Goal: Information Seeking & Learning: Learn about a topic

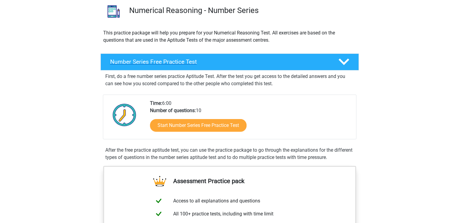
scroll to position [30, 0]
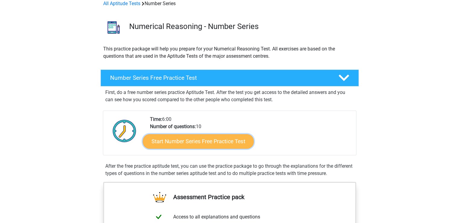
click at [205, 140] on link "Start Number Series Free Practice Test" at bounding box center [198, 141] width 111 height 14
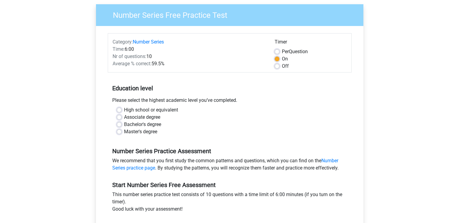
scroll to position [60, 0]
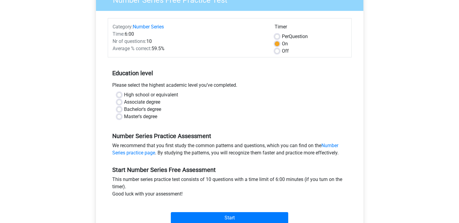
click at [158, 93] on label "High school or equivalent" at bounding box center [151, 94] width 54 height 7
click at [122, 93] on input "High school or equivalent" at bounding box center [119, 94] width 5 height 6
radio input "true"
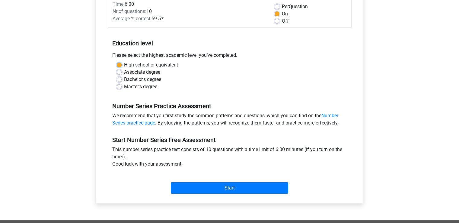
scroll to position [90, 0]
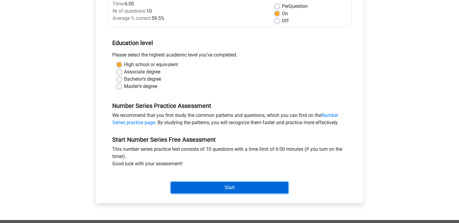
click at [228, 187] on input "Start" at bounding box center [229, 187] width 117 height 11
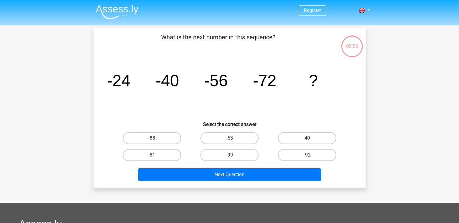
click at [160, 135] on label "-88" at bounding box center [152, 138] width 58 height 12
click at [156, 138] on input "-88" at bounding box center [154, 140] width 4 height 4
radio input "true"
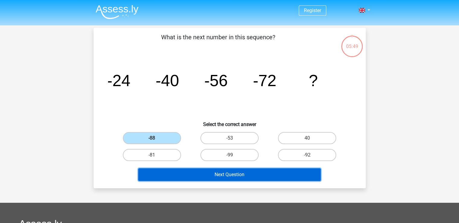
click at [239, 169] on button "Next Question" at bounding box center [229, 174] width 182 height 13
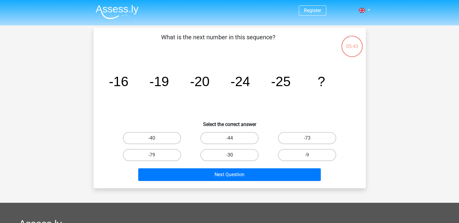
click at [250, 153] on label "-30" at bounding box center [229, 155] width 58 height 12
click at [233, 155] on input "-30" at bounding box center [231, 157] width 4 height 4
radio input "true"
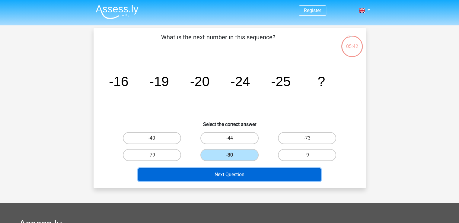
click at [259, 170] on button "Next Question" at bounding box center [229, 174] width 182 height 13
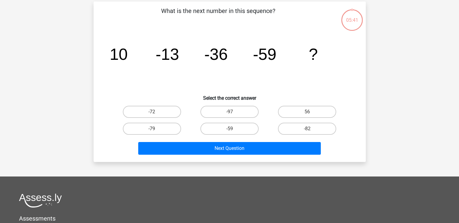
scroll to position [28, 0]
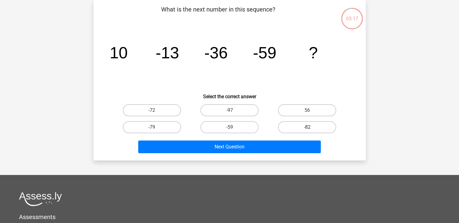
click at [282, 130] on label "-82" at bounding box center [307, 127] width 58 height 12
click at [307, 130] on input "-82" at bounding box center [309, 129] width 4 height 4
radio input "true"
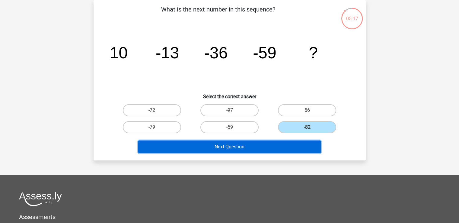
click at [267, 147] on button "Next Question" at bounding box center [229, 146] width 182 height 13
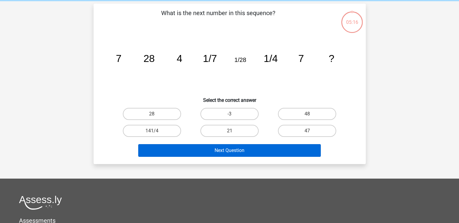
scroll to position [0, 0]
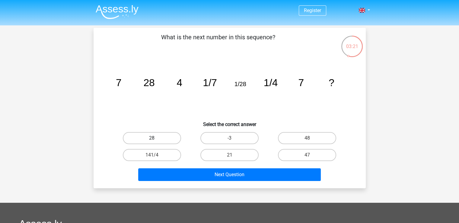
click at [174, 138] on label "28" at bounding box center [152, 138] width 58 height 12
click at [156, 138] on input "28" at bounding box center [154, 140] width 4 height 4
radio input "true"
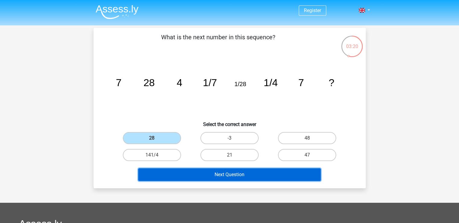
click at [206, 172] on button "Next Question" at bounding box center [229, 174] width 182 height 13
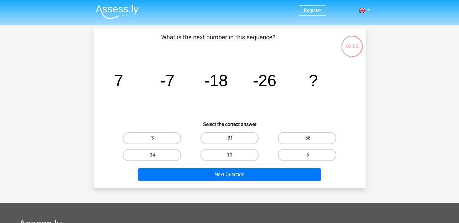
click at [215, 139] on label "-31" at bounding box center [229, 138] width 58 height 12
click at [229, 139] on input "-31" at bounding box center [231, 140] width 4 height 4
radio input "true"
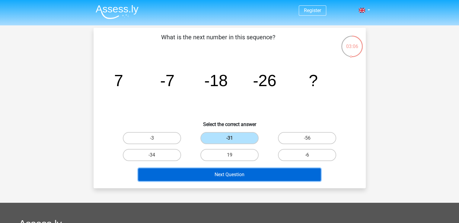
click at [221, 169] on button "Next Question" at bounding box center [229, 174] width 182 height 13
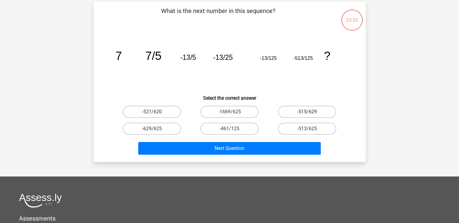
scroll to position [28, 0]
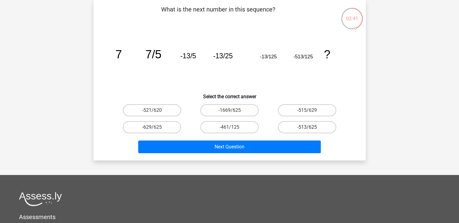
click at [313, 125] on label "-513/625" at bounding box center [307, 127] width 58 height 12
click at [311, 127] on input "-513/625" at bounding box center [309, 129] width 4 height 4
radio input "true"
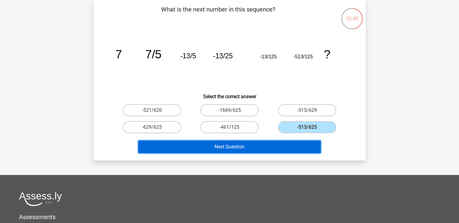
click at [303, 141] on button "Next Question" at bounding box center [229, 146] width 182 height 13
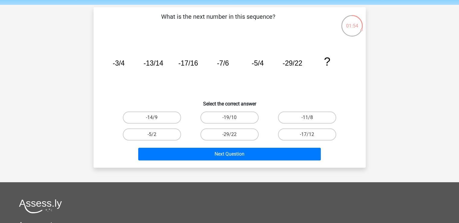
scroll to position [30, 0]
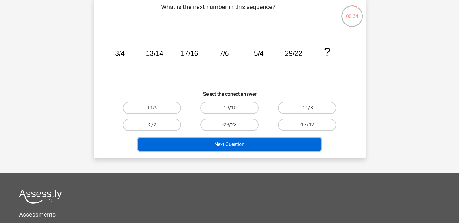
click at [229, 143] on button "Next Question" at bounding box center [229, 144] width 182 height 13
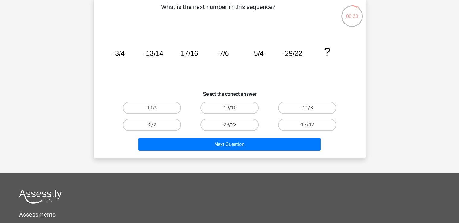
scroll to position [0, 0]
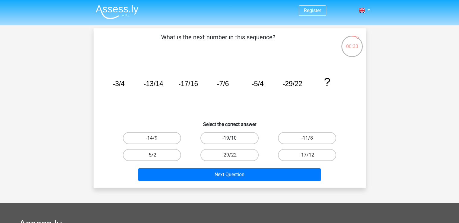
click at [222, 139] on label "-19/10" at bounding box center [229, 138] width 58 height 12
click at [229, 139] on input "-19/10" at bounding box center [231, 140] width 4 height 4
radio input "true"
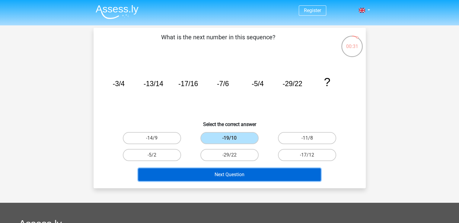
click at [235, 172] on button "Next Question" at bounding box center [229, 174] width 182 height 13
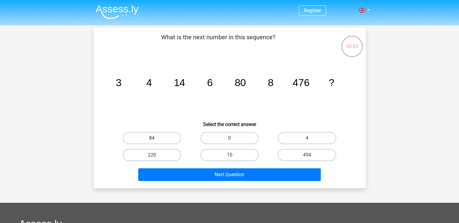
click at [172, 141] on label "84" at bounding box center [152, 138] width 58 height 12
click at [156, 141] on input "84" at bounding box center [154, 140] width 4 height 4
radio input "true"
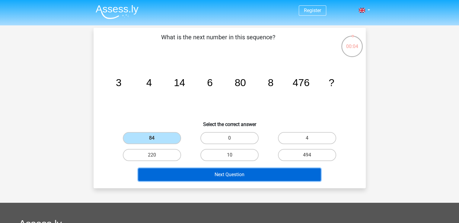
click at [212, 175] on button "Next Question" at bounding box center [229, 174] width 182 height 13
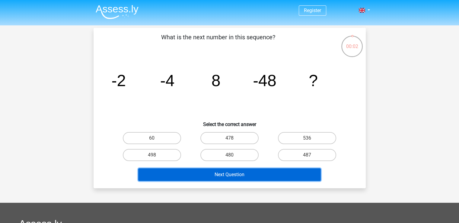
click at [222, 173] on button "Next Question" at bounding box center [229, 174] width 182 height 13
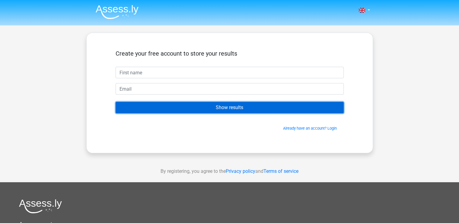
click at [232, 109] on input "Show results" at bounding box center [229, 107] width 228 height 11
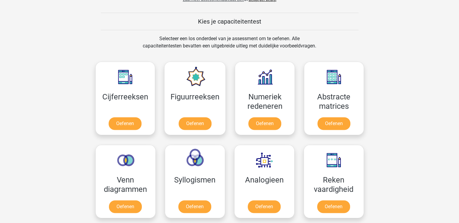
scroll to position [211, 0]
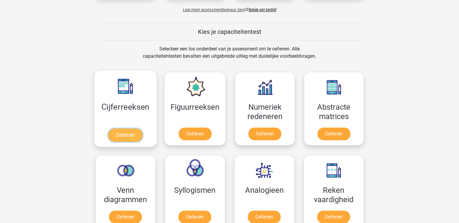
click at [134, 132] on link "Oefenen" at bounding box center [125, 134] width 34 height 13
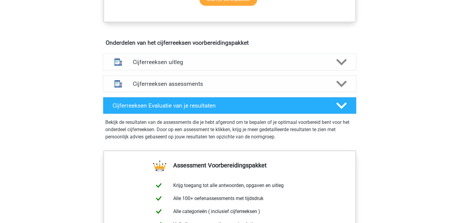
scroll to position [332, 0]
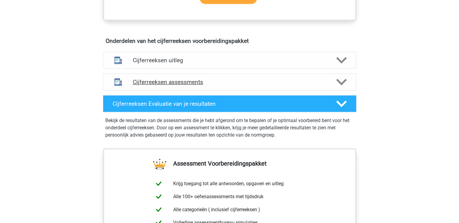
click at [212, 84] on div "Cijferreeksen assessments" at bounding box center [229, 81] width 253 height 17
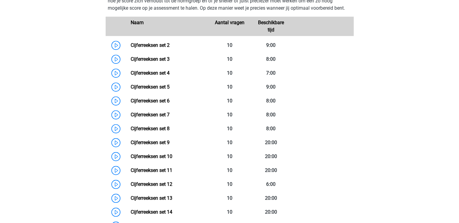
scroll to position [422, 0]
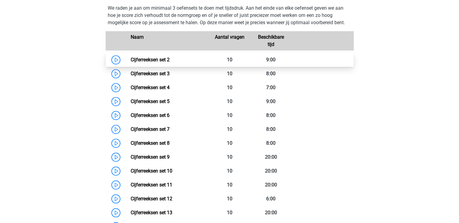
click at [131, 62] on link "Cijferreeksen set 2" at bounding box center [150, 60] width 39 height 6
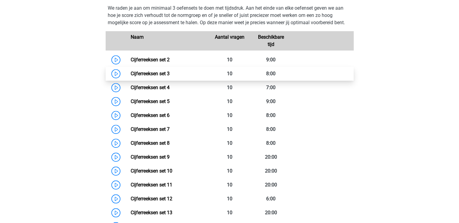
click at [131, 76] on link "Cijferreeksen set 3" at bounding box center [150, 74] width 39 height 6
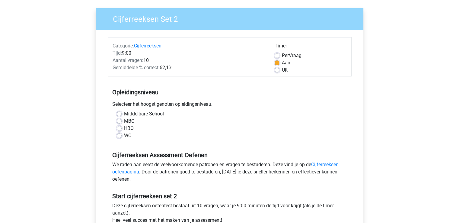
scroll to position [30, 0]
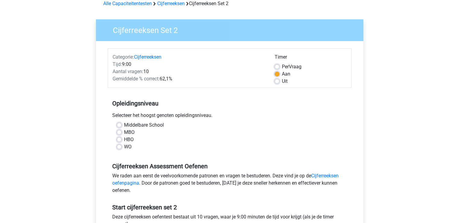
click at [276, 64] on div "Per Vraag" at bounding box center [310, 66] width 72 height 7
click at [282, 68] on label "Per Vraag" at bounding box center [292, 66] width 20 height 7
click at [276, 68] on input "Per Vraag" at bounding box center [276, 66] width 5 height 6
radio input "true"
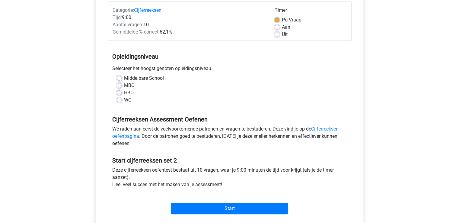
scroll to position [90, 0]
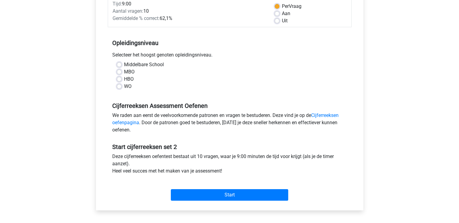
click at [124, 87] on label "WO" at bounding box center [128, 86] width 8 height 7
click at [119, 87] on input "WO" at bounding box center [119, 86] width 5 height 6
radio input "true"
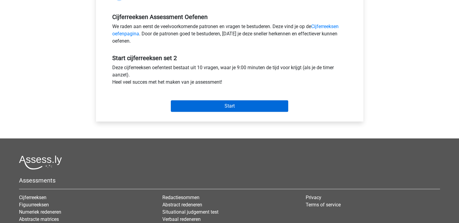
scroll to position [181, 0]
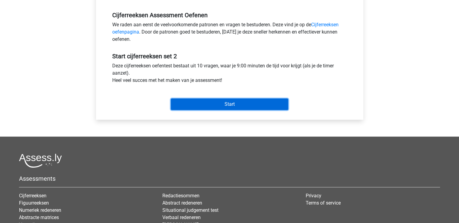
click at [206, 103] on input "Start" at bounding box center [229, 103] width 117 height 11
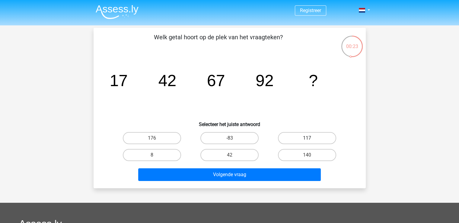
click at [322, 134] on label "117" at bounding box center [307, 138] width 58 height 12
click at [311, 138] on input "117" at bounding box center [309, 140] width 4 height 4
radio input "true"
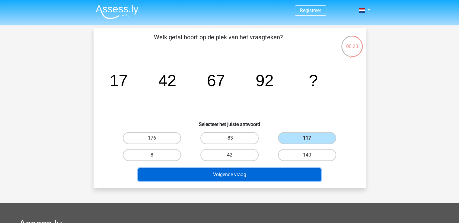
click at [259, 178] on button "Volgende vraag" at bounding box center [229, 174] width 182 height 13
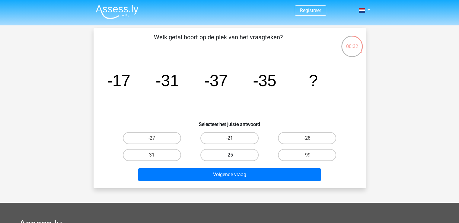
click at [229, 159] on label "-25" at bounding box center [229, 155] width 58 height 12
click at [229, 159] on input "-25" at bounding box center [231, 157] width 4 height 4
radio input "true"
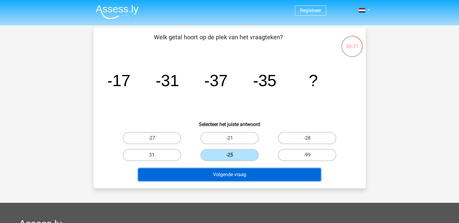
click at [231, 173] on button "Volgende vraag" at bounding box center [229, 174] width 182 height 13
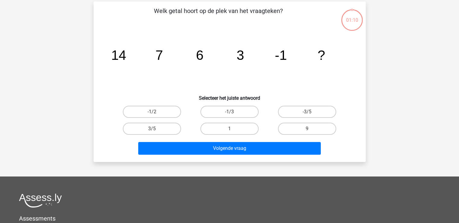
scroll to position [28, 0]
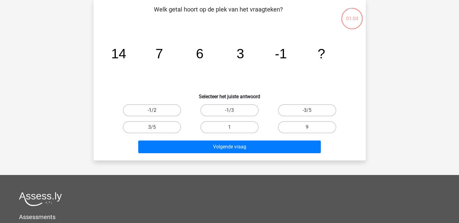
click at [162, 114] on label "-1/2" at bounding box center [152, 110] width 58 height 12
click at [156, 114] on input "-1/2" at bounding box center [154, 112] width 4 height 4
radio input "true"
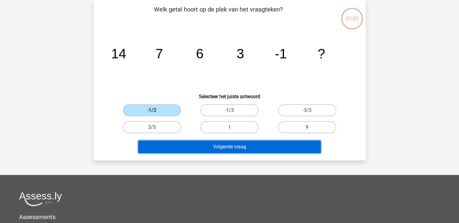
click at [188, 147] on button "Volgende vraag" at bounding box center [229, 146] width 182 height 13
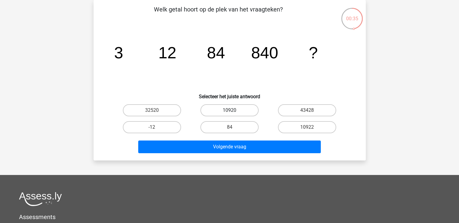
click at [230, 109] on label "10920" at bounding box center [229, 110] width 58 height 12
click at [230, 110] on input "10920" at bounding box center [231, 112] width 4 height 4
radio input "true"
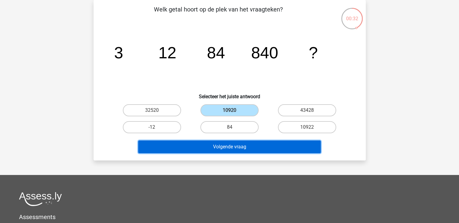
click at [267, 143] on button "Volgende vraag" at bounding box center [229, 146] width 182 height 13
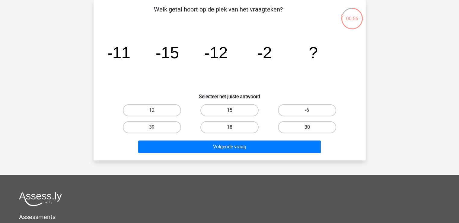
click at [237, 107] on label "15" at bounding box center [229, 110] width 58 height 12
click at [233, 110] on input "15" at bounding box center [231, 112] width 4 height 4
radio input "true"
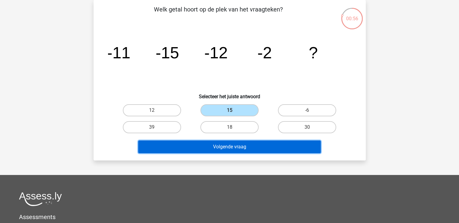
click at [247, 145] on button "Volgende vraag" at bounding box center [229, 146] width 182 height 13
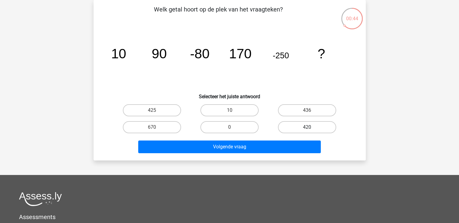
click at [314, 126] on label "420" at bounding box center [307, 127] width 58 height 12
click at [311, 127] on input "420" at bounding box center [309, 129] width 4 height 4
radio input "true"
click at [305, 137] on div "Volgende vraag" at bounding box center [229, 145] width 253 height 20
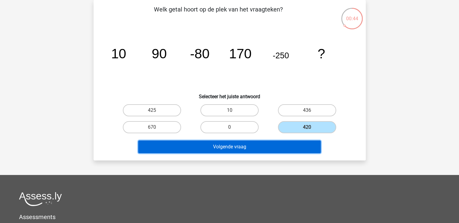
click at [301, 143] on button "Volgende vraag" at bounding box center [229, 146] width 182 height 13
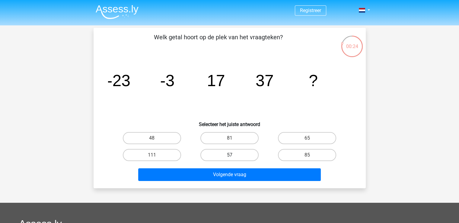
click at [217, 156] on label "57" at bounding box center [229, 155] width 58 height 12
click at [229, 156] on input "57" at bounding box center [231, 157] width 4 height 4
radio input "true"
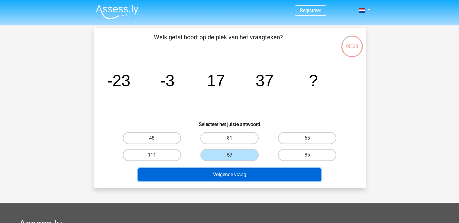
click at [223, 173] on button "Volgende vraag" at bounding box center [229, 174] width 182 height 13
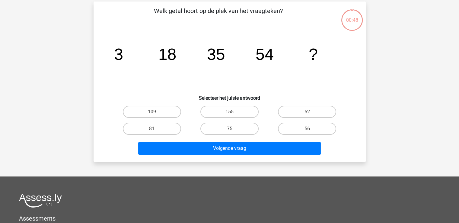
scroll to position [28, 0]
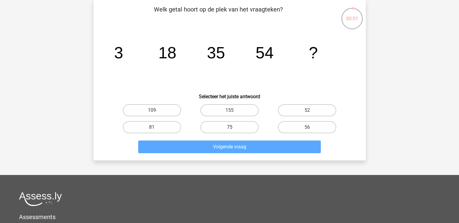
click at [237, 125] on label "75" at bounding box center [229, 127] width 58 height 12
click at [233, 127] on input "75" at bounding box center [231, 129] width 4 height 4
radio input "true"
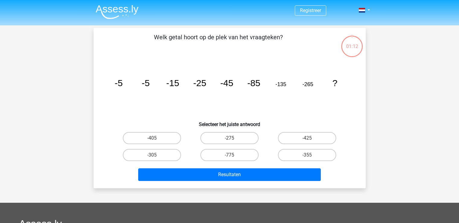
scroll to position [28, 0]
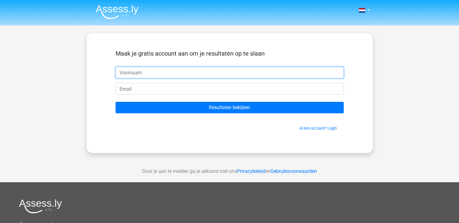
paste input "[EMAIL_ADDRESS][DOMAIN_NAME]"
type input "[EMAIL_ADDRESS][DOMAIN_NAME]"
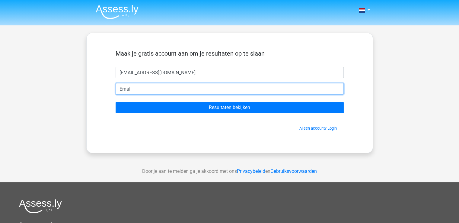
click at [179, 86] on input "email" at bounding box center [229, 88] width 228 height 11
paste input "[EMAIL_ADDRESS][DOMAIN_NAME]"
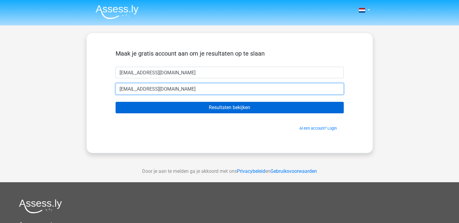
type input "[EMAIL_ADDRESS][DOMAIN_NAME]"
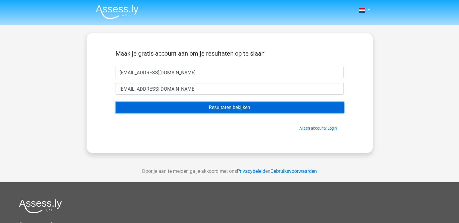
click at [209, 109] on input "Resultaten bekijken" at bounding box center [229, 107] width 228 height 11
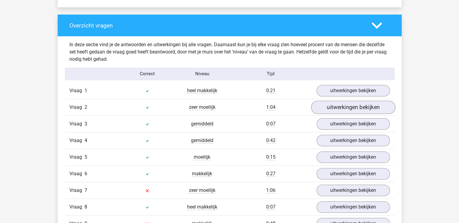
scroll to position [482, 0]
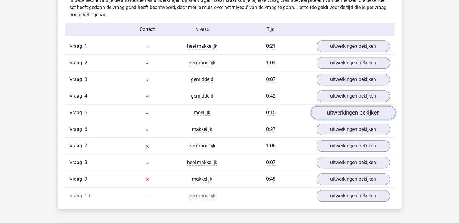
click at [340, 108] on link "uitwerkingen bekijken" at bounding box center [353, 112] width 84 height 13
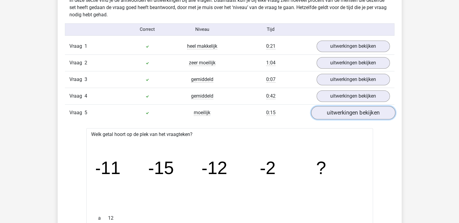
click at [340, 108] on link "uitwerkingen bekijken" at bounding box center [353, 112] width 84 height 13
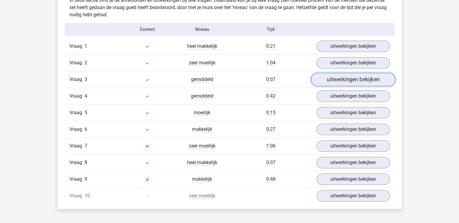
click at [337, 81] on link "uitwerkingen bekijken" at bounding box center [353, 79] width 84 height 13
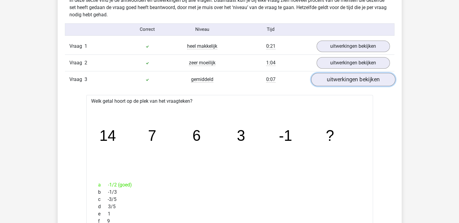
click at [337, 81] on link "uitwerkingen bekijken" at bounding box center [353, 79] width 84 height 13
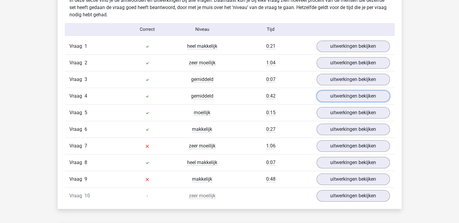
click at [343, 98] on link "uitwerkingen bekijken" at bounding box center [352, 95] width 73 height 11
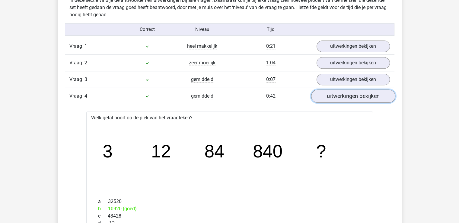
click at [344, 95] on link "uitwerkingen bekijken" at bounding box center [353, 95] width 84 height 13
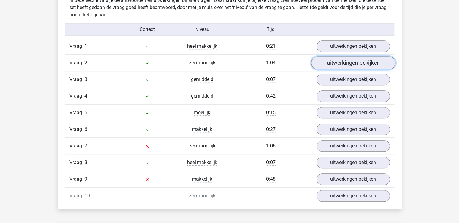
click at [343, 56] on link "uitwerkingen bekijken" at bounding box center [353, 62] width 84 height 13
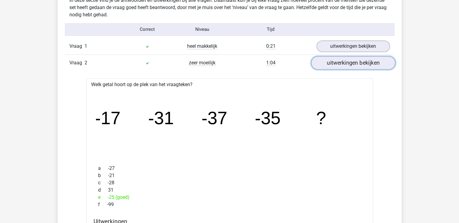
click at [339, 61] on link "uitwerkingen bekijken" at bounding box center [353, 62] width 84 height 13
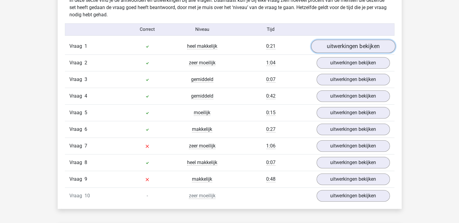
click at [339, 47] on link "uitwerkingen bekijken" at bounding box center [353, 46] width 84 height 13
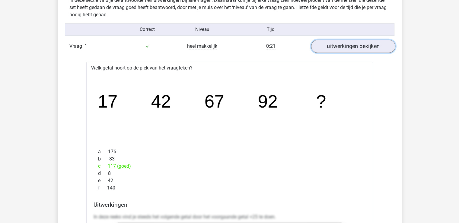
click at [339, 47] on link "uitwerkingen bekijken" at bounding box center [353, 46] width 84 height 13
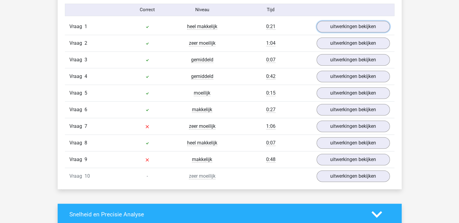
scroll to position [513, 0]
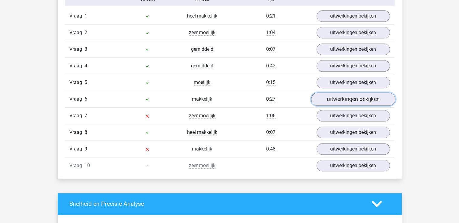
click at [342, 97] on link "uitwerkingen bekijken" at bounding box center [353, 98] width 84 height 13
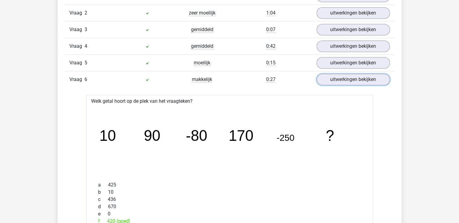
scroll to position [543, 0]
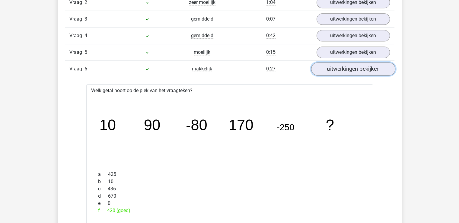
click at [339, 69] on link "uitwerkingen bekijken" at bounding box center [353, 68] width 84 height 13
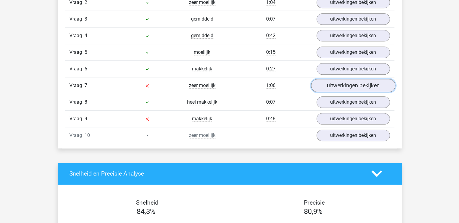
click at [340, 86] on link "uitwerkingen bekijken" at bounding box center [353, 85] width 84 height 13
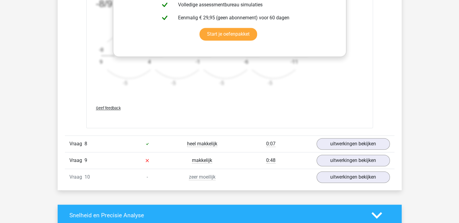
scroll to position [874, 0]
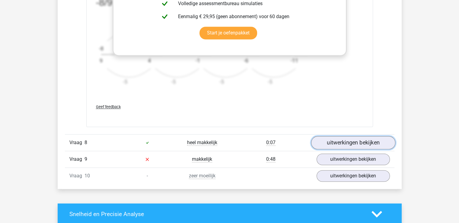
click at [342, 141] on link "uitwerkingen bekijken" at bounding box center [353, 142] width 84 height 13
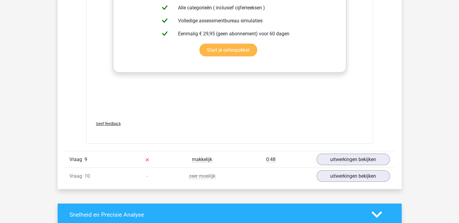
scroll to position [1266, 0]
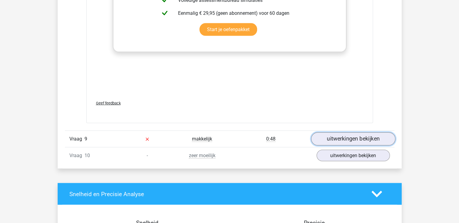
click at [361, 141] on link "uitwerkingen bekijken" at bounding box center [353, 138] width 84 height 13
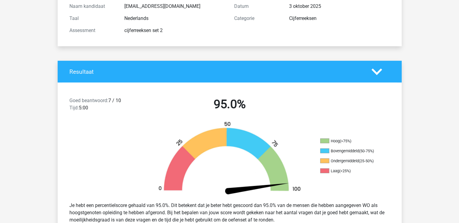
scroll to position [0, 0]
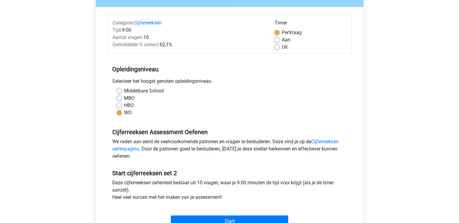
scroll to position [60, 0]
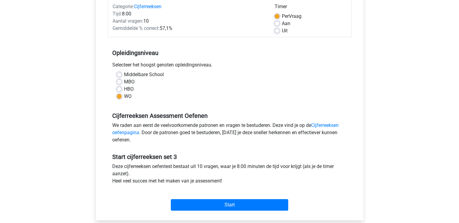
scroll to position [90, 0]
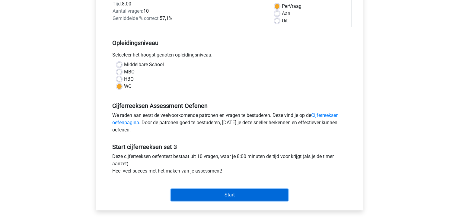
click at [219, 194] on input "Start" at bounding box center [229, 194] width 117 height 11
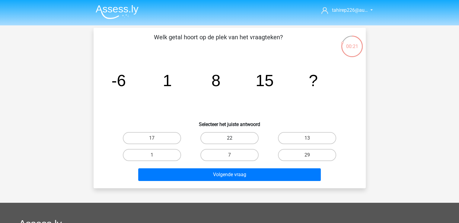
click at [244, 139] on label "22" at bounding box center [229, 138] width 58 height 12
click at [233, 139] on input "22" at bounding box center [231, 140] width 4 height 4
radio input "true"
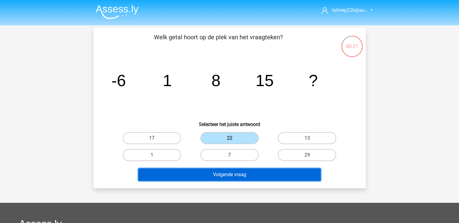
click at [258, 174] on button "Volgende vraag" at bounding box center [229, 174] width 182 height 13
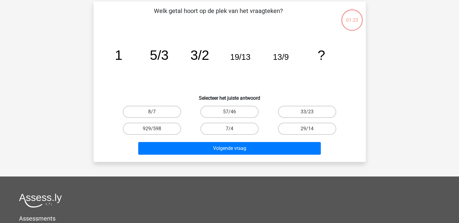
scroll to position [28, 0]
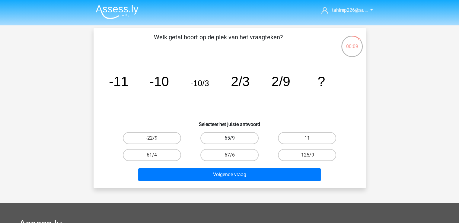
click at [220, 135] on label "65/9" at bounding box center [229, 138] width 58 height 12
click at [229, 138] on input "65/9" at bounding box center [231, 140] width 4 height 4
radio input "true"
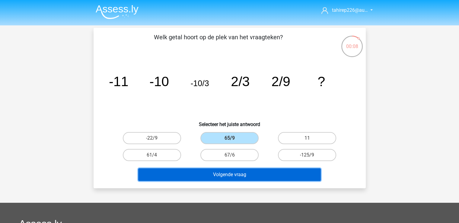
click at [222, 172] on button "Volgende vraag" at bounding box center [229, 174] width 182 height 13
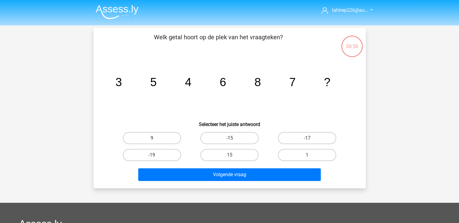
scroll to position [28, 0]
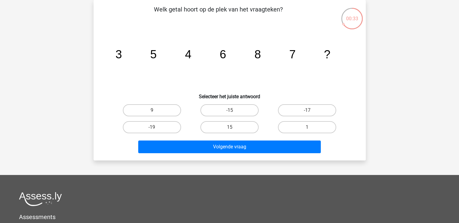
click at [152, 114] on input "9" at bounding box center [154, 112] width 4 height 4
radio input "true"
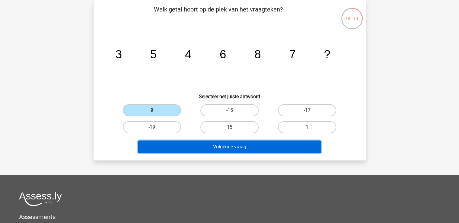
click at [190, 150] on button "Volgende vraag" at bounding box center [229, 146] width 182 height 13
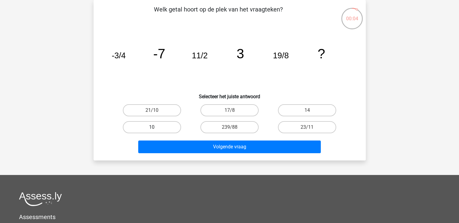
click at [166, 127] on label "10" at bounding box center [152, 127] width 58 height 12
click at [156, 127] on input "10" at bounding box center [154, 129] width 4 height 4
radio input "true"
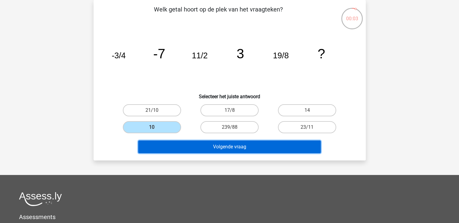
click at [202, 144] on button "Volgende vraag" at bounding box center [229, 146] width 182 height 13
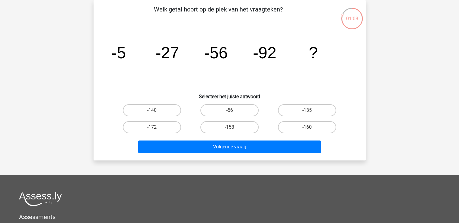
scroll to position [0, 0]
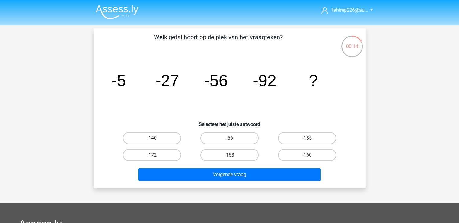
click at [296, 137] on label "-135" at bounding box center [307, 138] width 58 height 12
click at [307, 138] on input "-135" at bounding box center [309, 140] width 4 height 4
radio input "true"
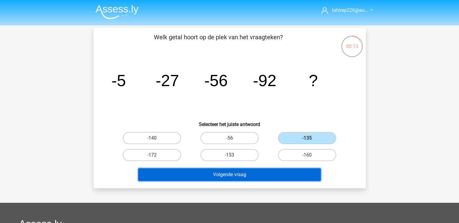
click at [248, 172] on button "Volgende vraag" at bounding box center [229, 174] width 182 height 13
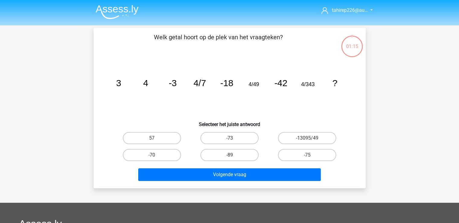
scroll to position [28, 0]
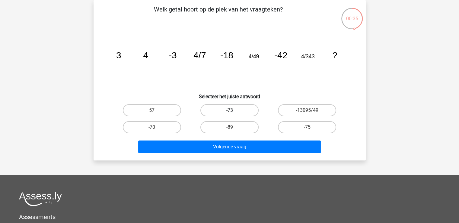
click at [240, 108] on label "-73" at bounding box center [229, 110] width 58 height 12
click at [233, 110] on input "-73" at bounding box center [231, 112] width 4 height 4
radio input "true"
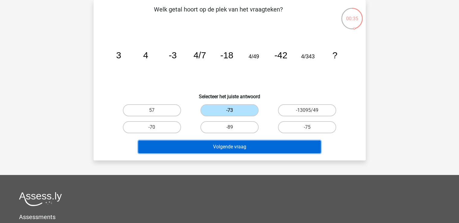
click at [244, 147] on button "Volgende vraag" at bounding box center [229, 146] width 182 height 13
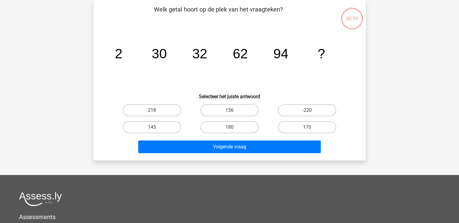
scroll to position [0, 0]
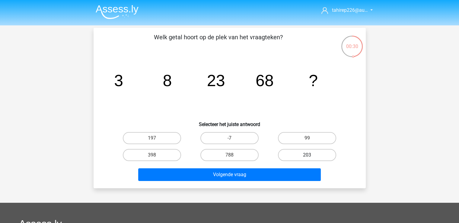
click at [321, 154] on label "203" at bounding box center [307, 155] width 58 height 12
click at [311, 155] on input "203" at bounding box center [309, 157] width 4 height 4
radio input "true"
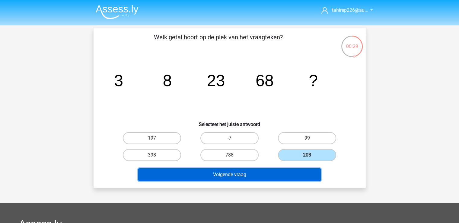
click at [299, 179] on button "Volgende vraag" at bounding box center [229, 174] width 182 height 13
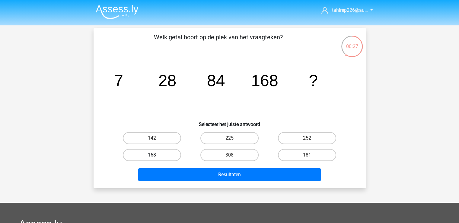
click at [165, 156] on label "168" at bounding box center [152, 155] width 58 height 12
click at [156, 156] on input "168" at bounding box center [154, 157] width 4 height 4
radio input "true"
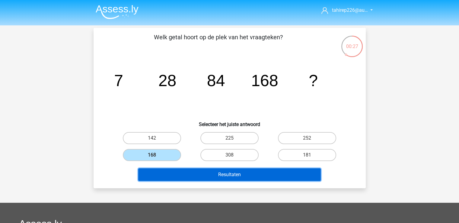
click at [181, 172] on button "Resultaten" at bounding box center [229, 174] width 182 height 13
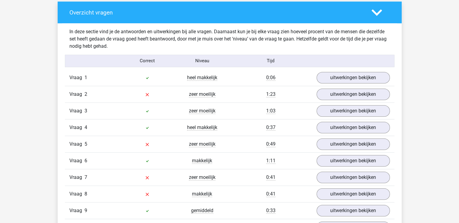
scroll to position [452, 0]
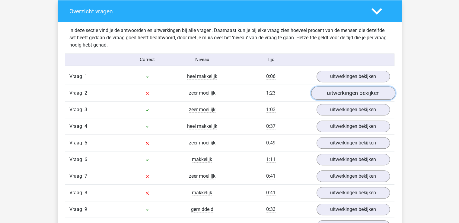
click at [329, 92] on link "uitwerkingen bekijken" at bounding box center [353, 92] width 84 height 13
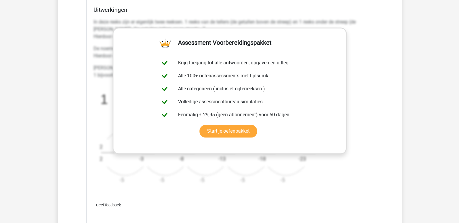
scroll to position [874, 0]
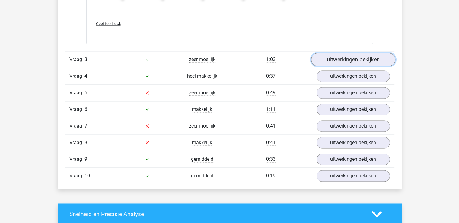
click at [331, 60] on link "uitwerkingen bekijken" at bounding box center [353, 59] width 84 height 13
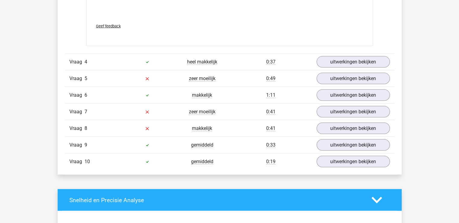
scroll to position [1266, 0]
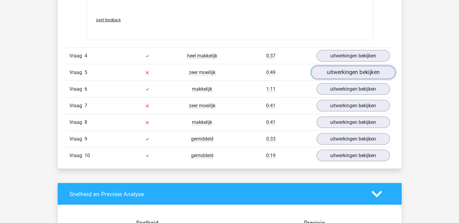
click at [332, 68] on link "uitwerkingen bekijken" at bounding box center [353, 72] width 84 height 13
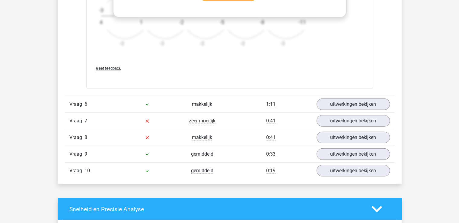
scroll to position [1658, 0]
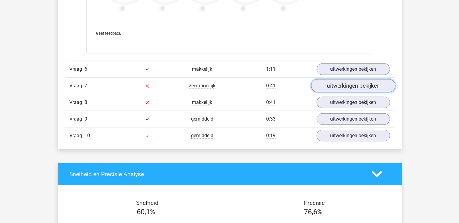
click at [338, 81] on link "uitwerkingen bekijken" at bounding box center [353, 85] width 84 height 13
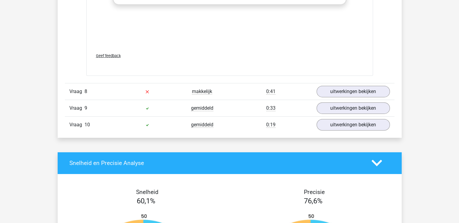
scroll to position [2050, 0]
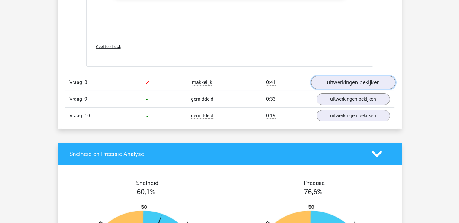
click at [364, 76] on link "uitwerkingen bekijken" at bounding box center [353, 82] width 84 height 13
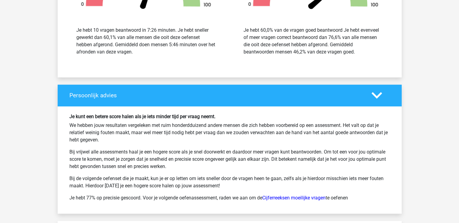
scroll to position [2563, 0]
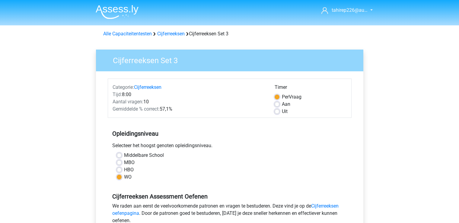
scroll to position [90, 0]
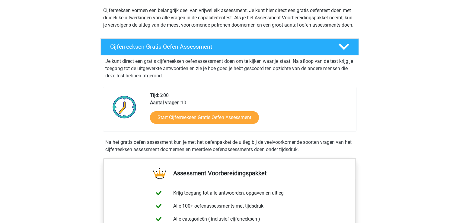
scroll to position [151, 0]
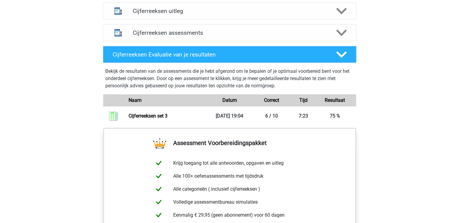
scroll to position [391, 0]
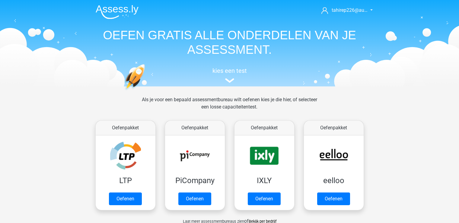
scroll to position [211, 0]
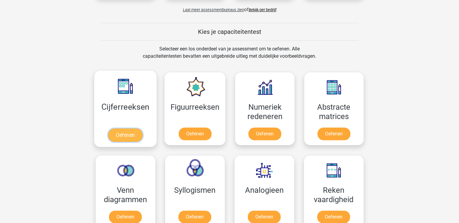
click at [126, 133] on link "Oefenen" at bounding box center [125, 134] width 34 height 13
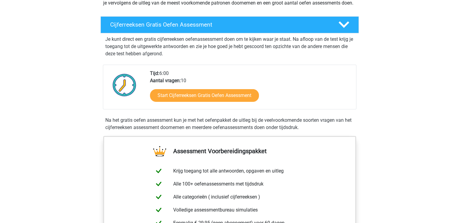
scroll to position [30, 0]
